Goal: Task Accomplishment & Management: Use online tool/utility

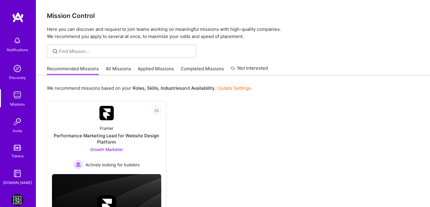
scroll to position [14, 0]
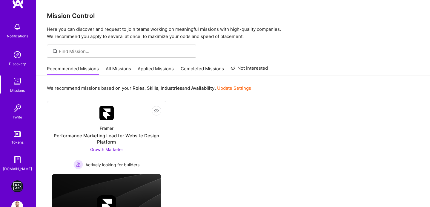
click at [17, 190] on img at bounding box center [17, 186] width 12 height 12
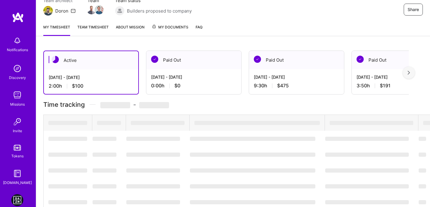
scroll to position [87, 0]
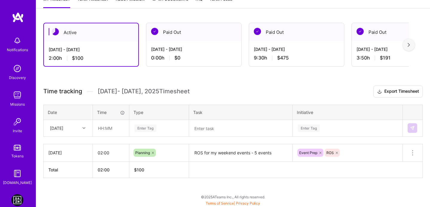
click at [81, 128] on div at bounding box center [84, 128] width 9 height 8
click at [61, 194] on div "[DATE]" at bounding box center [68, 194] width 48 height 11
click at [103, 128] on input "text" at bounding box center [111, 128] width 36 height 16
type input "02:20"
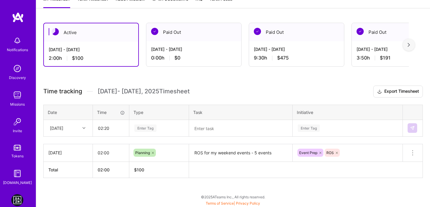
click at [138, 129] on div "Enter Tag" at bounding box center [145, 127] width 22 height 9
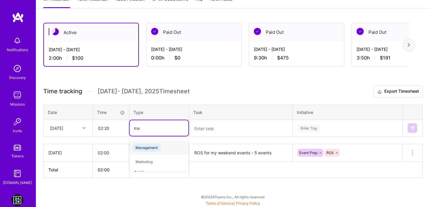
type input "man"
click at [147, 146] on span "Management" at bounding box center [147, 147] width 28 height 8
click at [317, 128] on div "Enter Tag" at bounding box center [347, 128] width 109 height 16
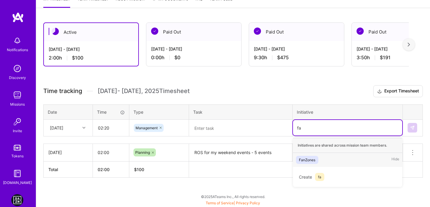
scroll to position [87, 0]
type input "fan"
click at [301, 161] on div "FanZones" at bounding box center [307, 160] width 16 height 6
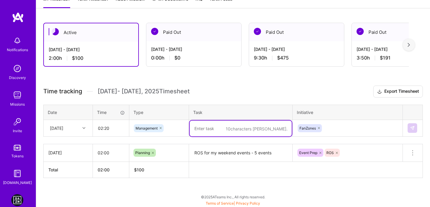
click at [193, 127] on textarea at bounding box center [241, 128] width 102 height 16
paste textarea "Fagiano Okayama v Shonan Bellmare"
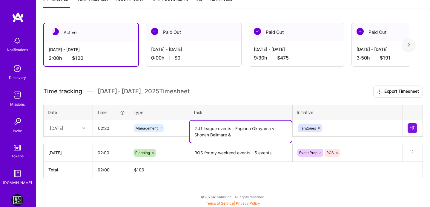
paste textarea "Cerezo Osaka v Vissel [GEOGRAPHIC_DATA]"
type textarea "2 J1 league events - Fagiano Okayama v Shonan Bellmare & Cerezo Osaka v [GEOGRA…"
click at [350, 105] on th "Initiative" at bounding box center [348, 112] width 110 height 15
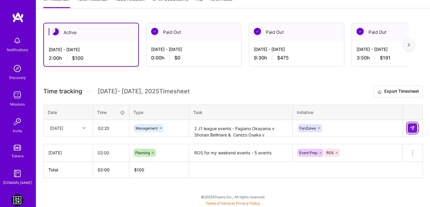
click at [410, 127] on button at bounding box center [413, 128] width 10 height 10
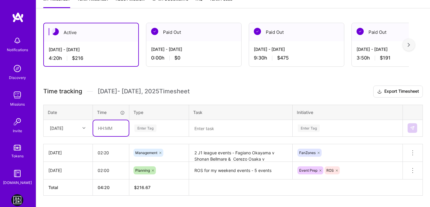
click at [99, 130] on input "text" at bounding box center [111, 128] width 36 height 16
type input "05:40"
click at [143, 128] on div "Enter Tag" at bounding box center [159, 128] width 59 height 16
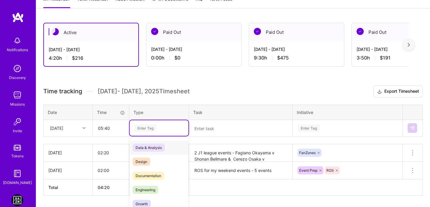
scroll to position [105, 0]
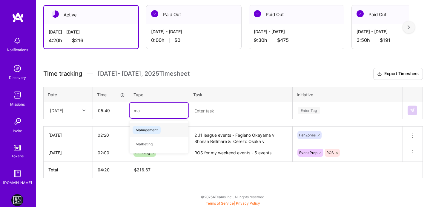
type input "man"
click at [148, 128] on span "Management" at bounding box center [147, 130] width 28 height 8
click at [316, 113] on div "Enter Tag" at bounding box center [347, 110] width 109 height 16
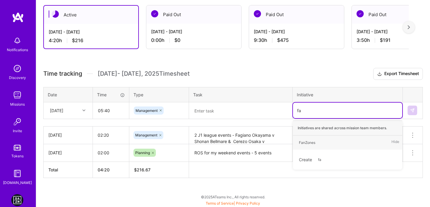
type input "fan"
click at [309, 143] on div "FanZones" at bounding box center [307, 142] width 16 height 6
type input "f"
click at [311, 141] on div "Event Management" at bounding box center [315, 142] width 33 height 6
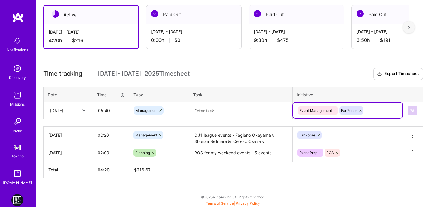
click at [343, 134] on div "FanZones" at bounding box center [348, 135] width 110 height 16
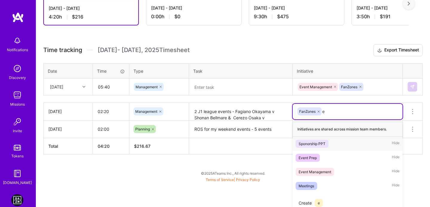
scroll to position [106, 0]
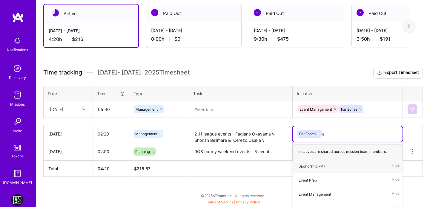
type input "eve"
click at [309, 184] on div "Event Management Hide" at bounding box center [348, 180] width 110 height 14
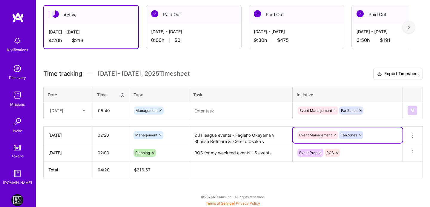
click at [269, 110] on div at bounding box center [240, 110] width 103 height 0
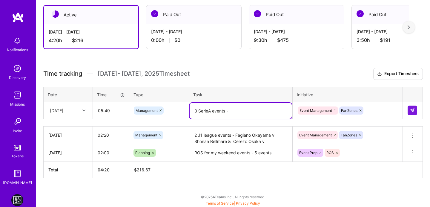
paste textarea "[PERSON_NAME][GEOGRAPHIC_DATA]"
paste textarea "Roma v [GEOGRAPHIC_DATA]"
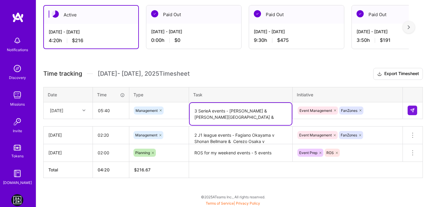
paste textarea "ZONA SERIE A MD1 - 1"
type textarea "3 SerieA events - [PERSON_NAME] & [PERSON_NAME][GEOGRAPHIC_DATA] & ZONA SERIE A…"
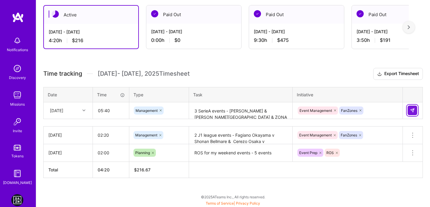
click at [412, 112] on img at bounding box center [412, 110] width 5 height 5
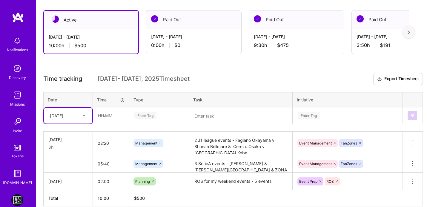
scroll to position [0, 0]
